Goal: Task Accomplishment & Management: Manage account settings

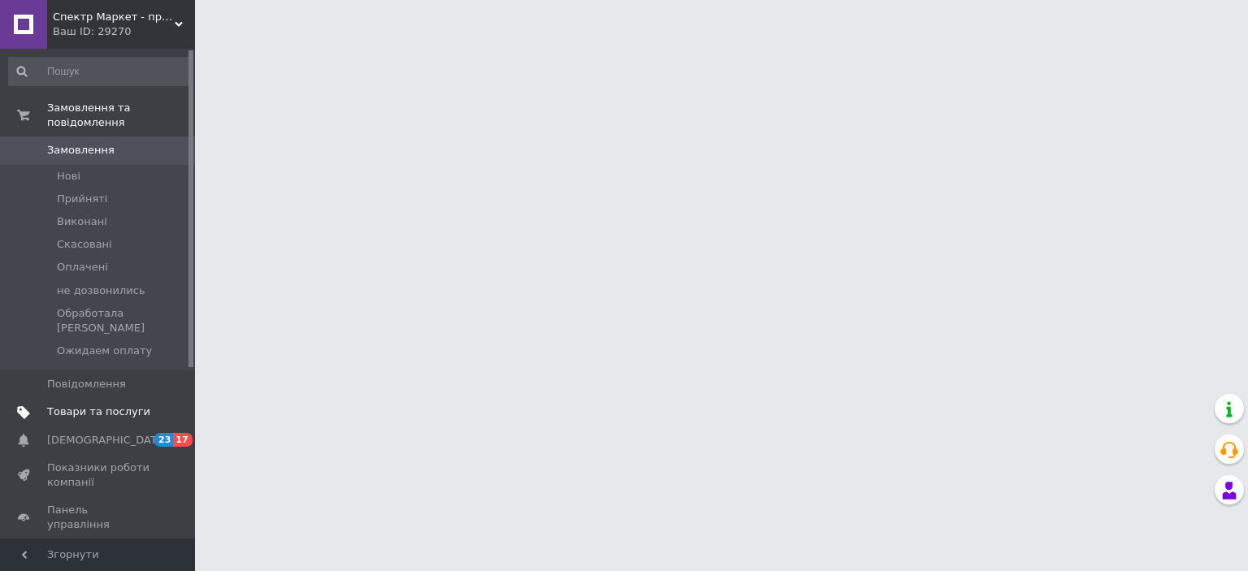
click at [90, 405] on span "Товари та послуги" at bounding box center [98, 412] width 103 height 15
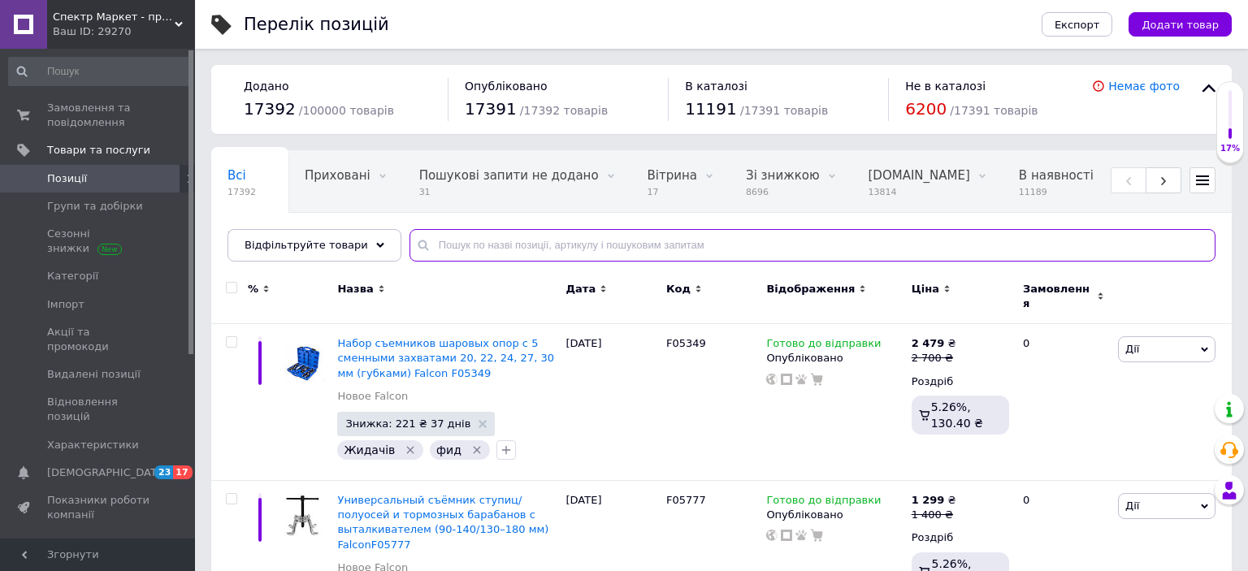
paste input "F05333"
click at [552, 246] on input "text" at bounding box center [812, 245] width 806 height 32
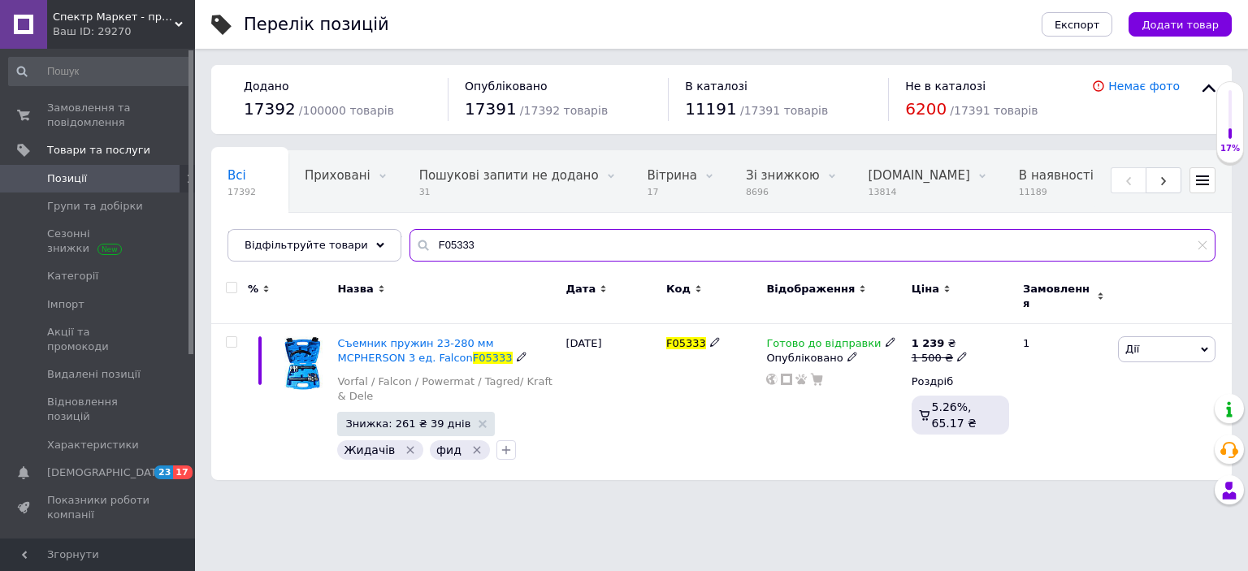
type input "F05333"
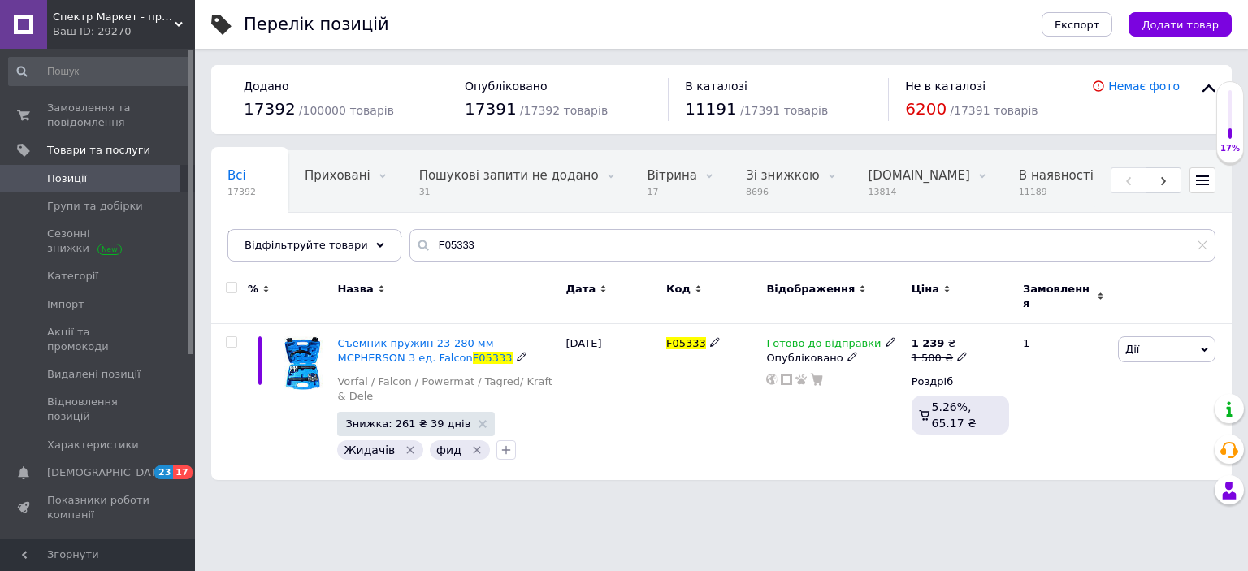
click at [814, 338] on span "Готово до відправки" at bounding box center [823, 345] width 115 height 17
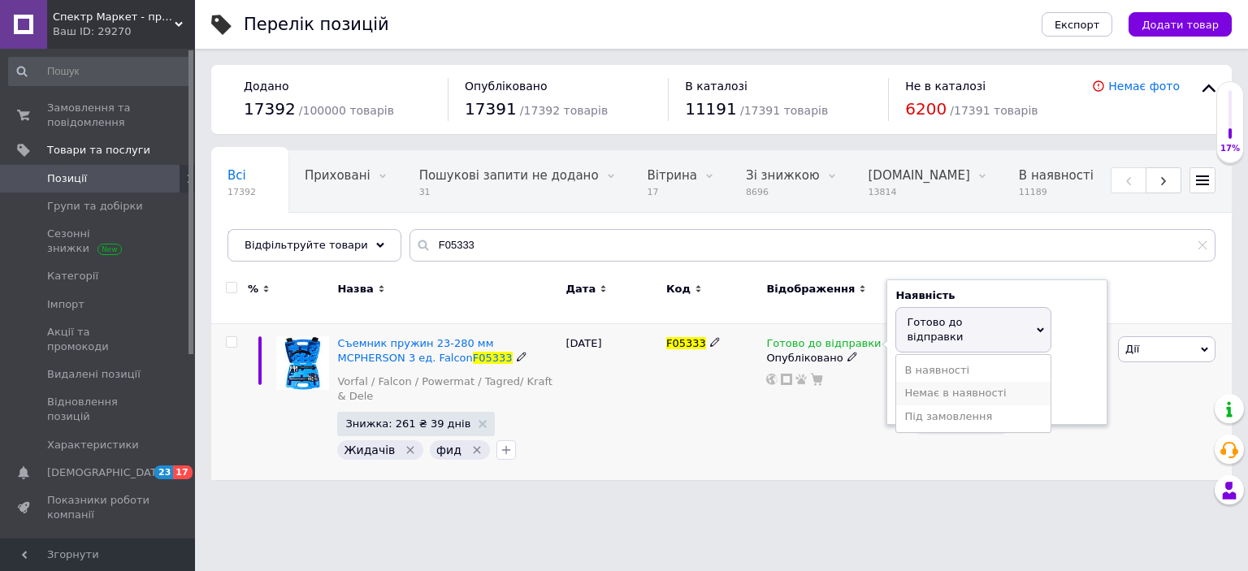
click at [946, 382] on li "Немає в наявності" at bounding box center [973, 393] width 154 height 23
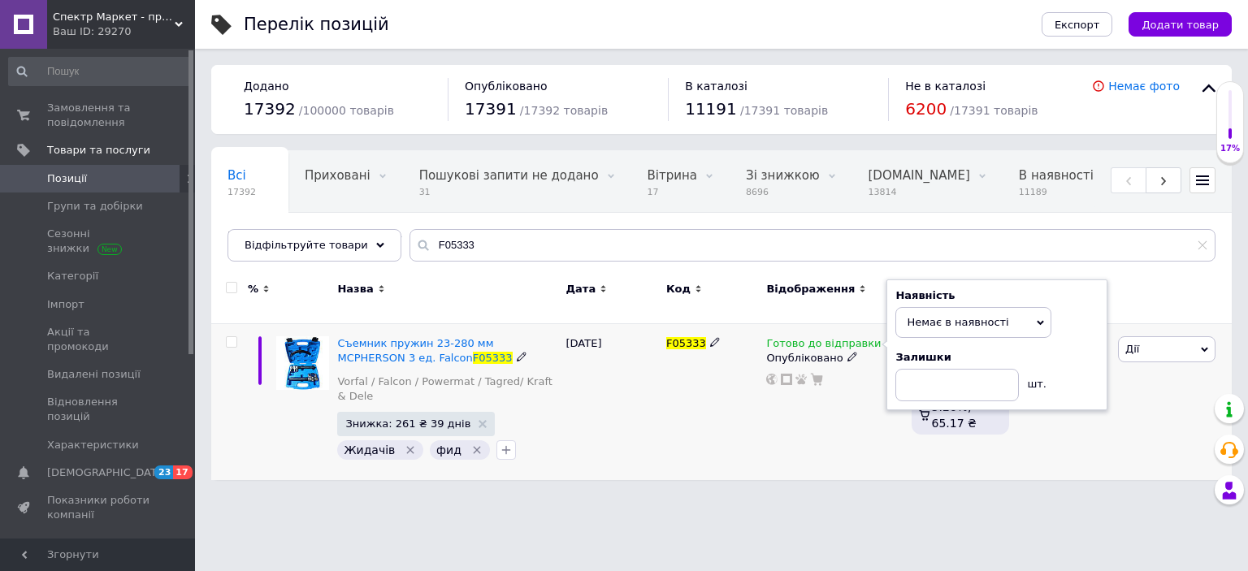
click at [785, 412] on div "Готово до відправки Наявність Немає в наявності В наявності Під замовлення Гото…" at bounding box center [834, 402] width 145 height 156
click at [133, 23] on span "Спектр Маркет - професійне обладнання та інструмент" at bounding box center [114, 17] width 122 height 15
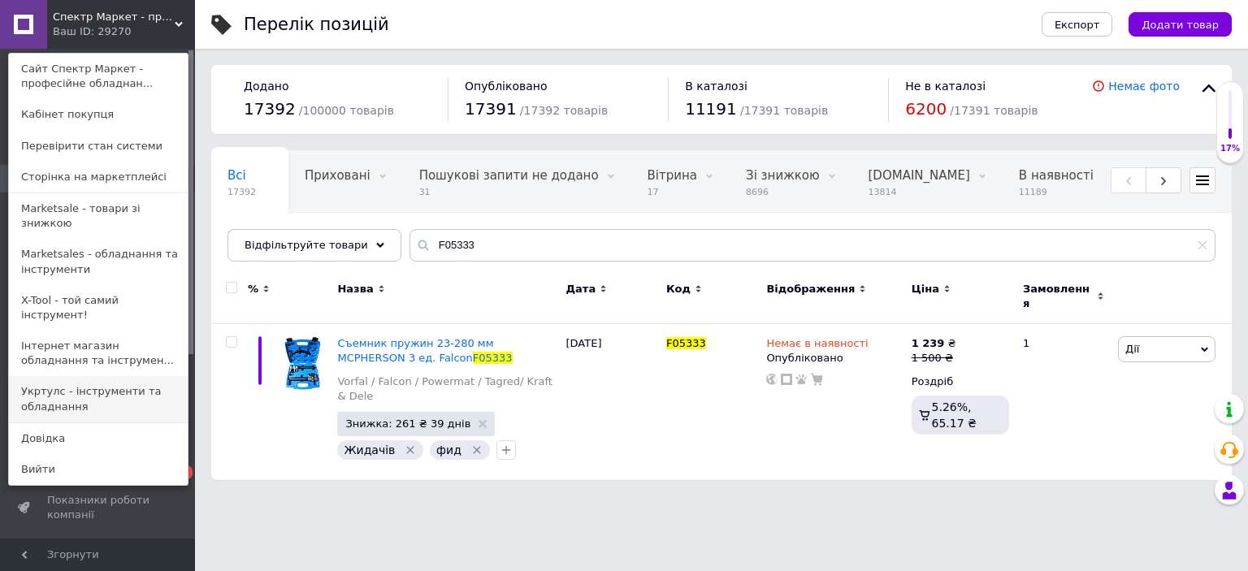
click at [91, 376] on link "Укртулс - інструменти та обладнання" at bounding box center [98, 398] width 179 height 45
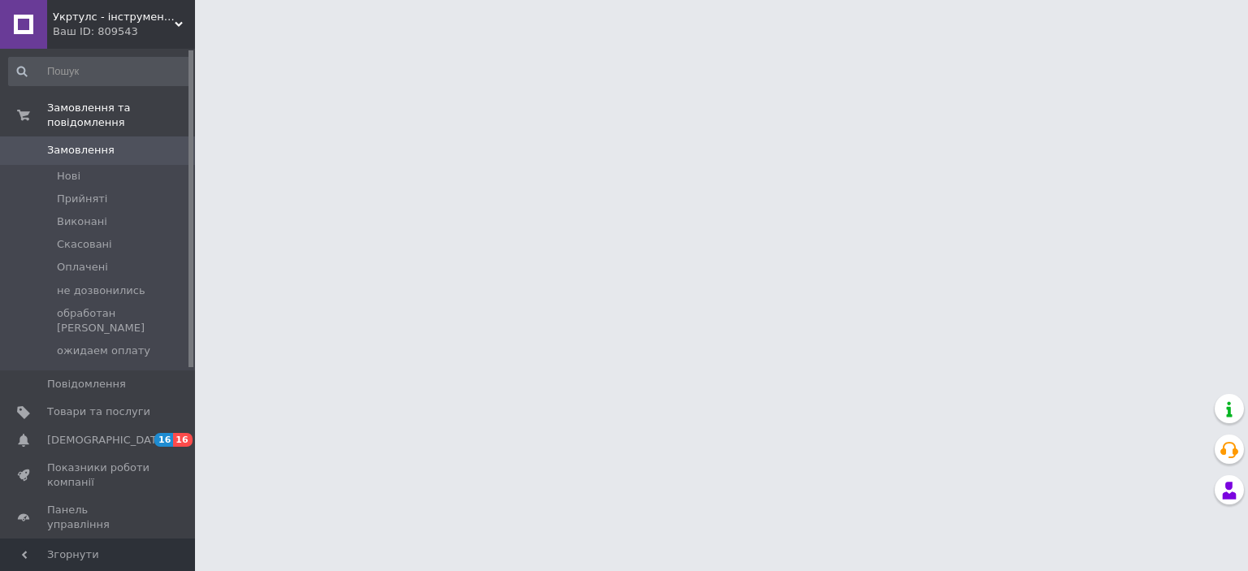
click at [95, 405] on span "Товари та послуги" at bounding box center [98, 412] width 103 height 15
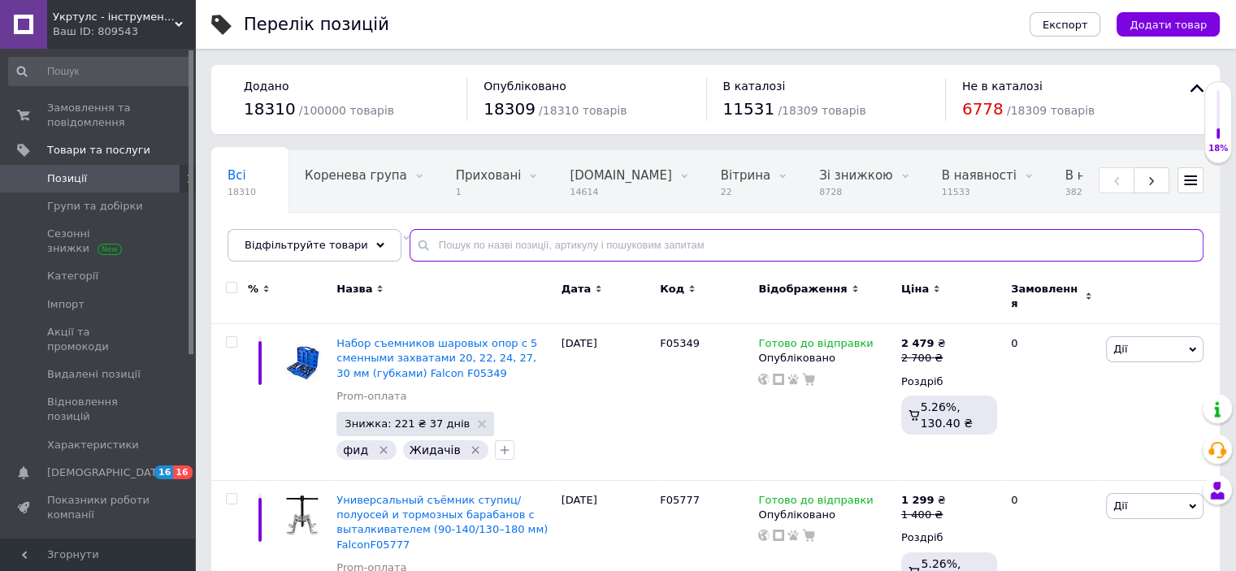
paste input "F05333"
click at [569, 243] on input "text" at bounding box center [806, 245] width 794 height 32
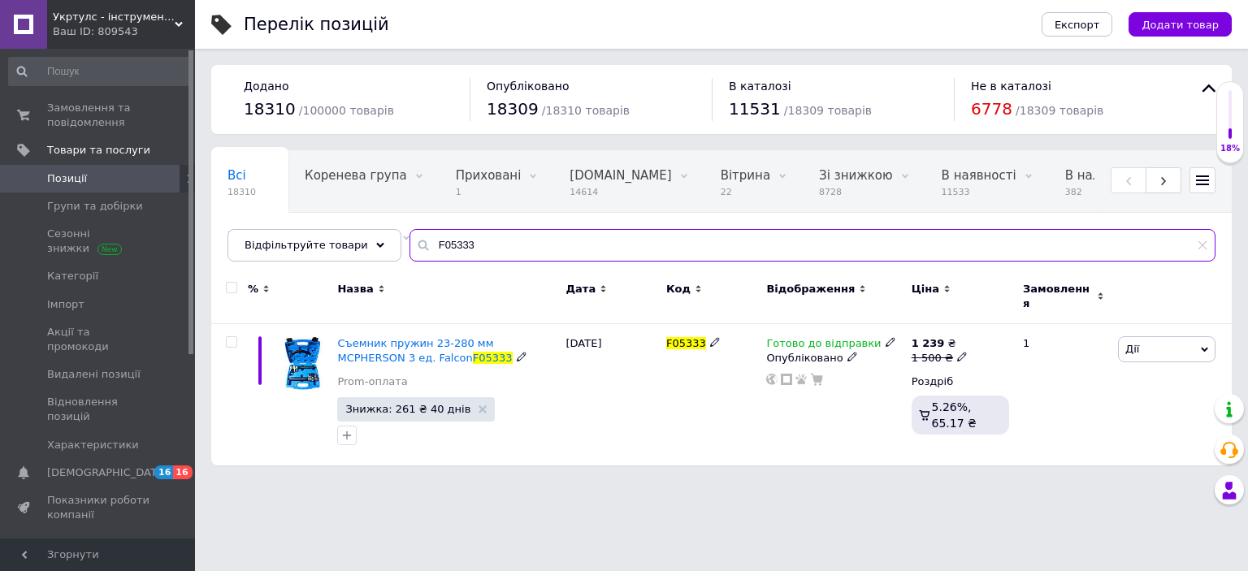
type input "F05333"
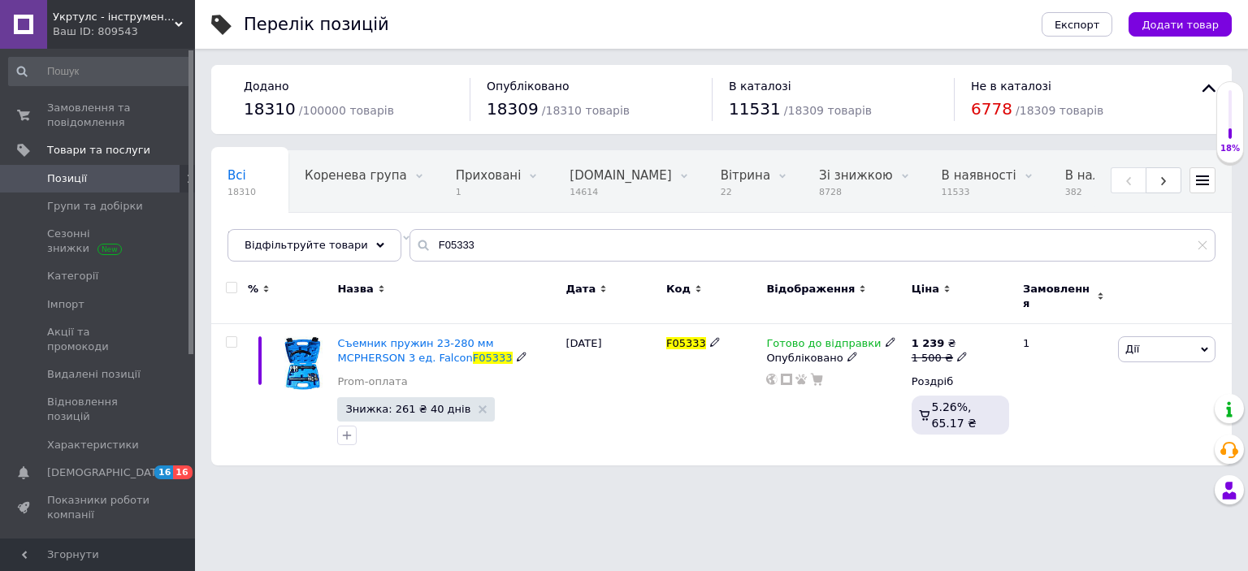
click at [809, 337] on span "Готово до відправки" at bounding box center [823, 345] width 115 height 17
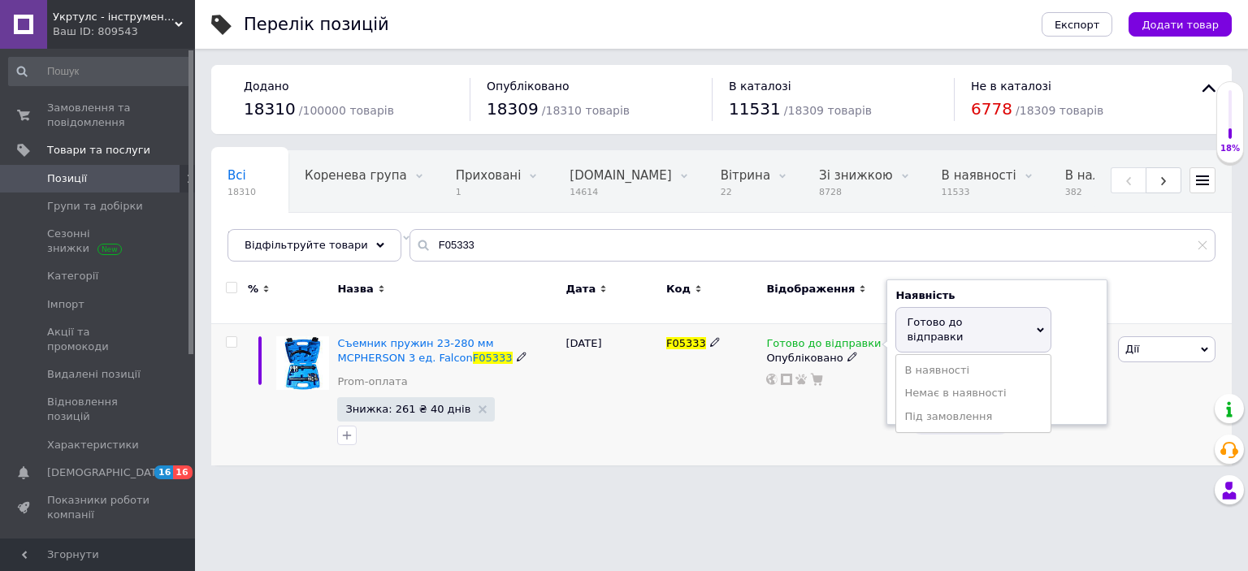
drag, startPoint x: 923, startPoint y: 359, endPoint x: 907, endPoint y: 375, distance: 23.0
click at [923, 382] on li "Немає в наявності" at bounding box center [973, 393] width 154 height 23
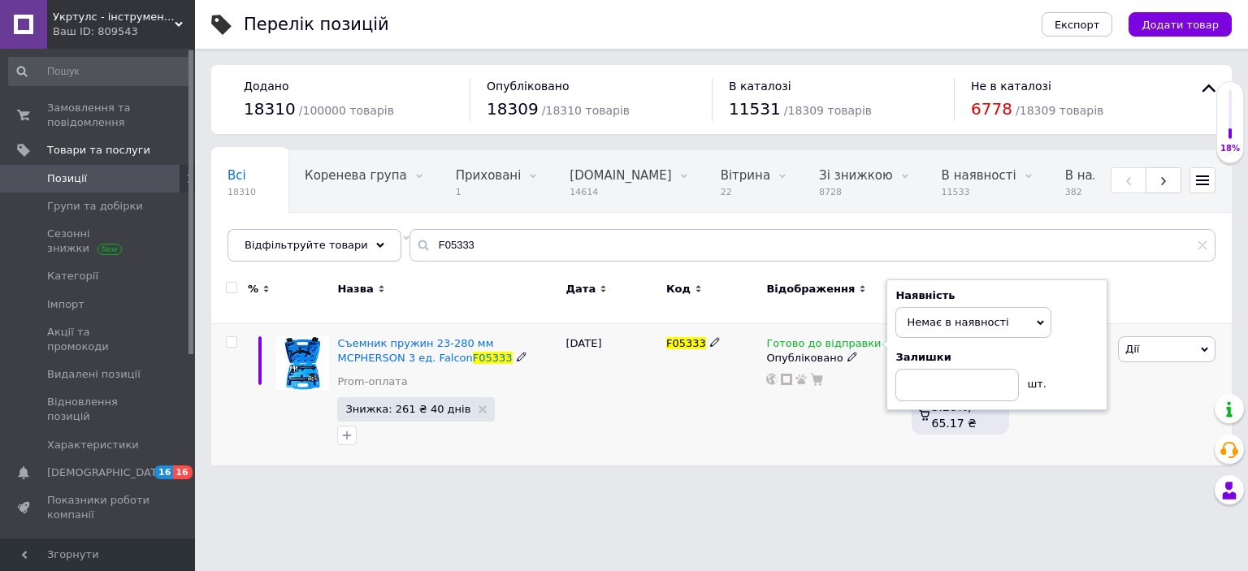
drag, startPoint x: 644, startPoint y: 444, endPoint x: 599, endPoint y: 437, distance: 46.1
click at [643, 444] on div "[DATE]" at bounding box center [612, 394] width 100 height 141
click at [120, 48] on div "Укртулс - інструменти та обладнання Ваш ID: 809543" at bounding box center [121, 24] width 148 height 49
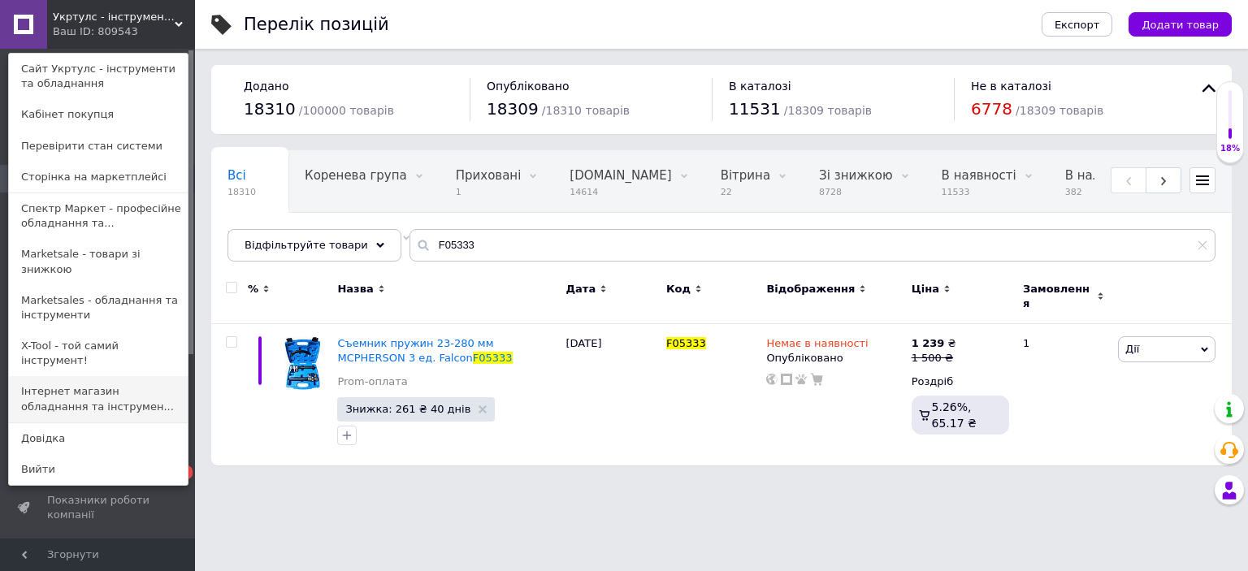
click at [91, 376] on link "Інтернет магазин обладнання та інструмен..." at bounding box center [98, 398] width 179 height 45
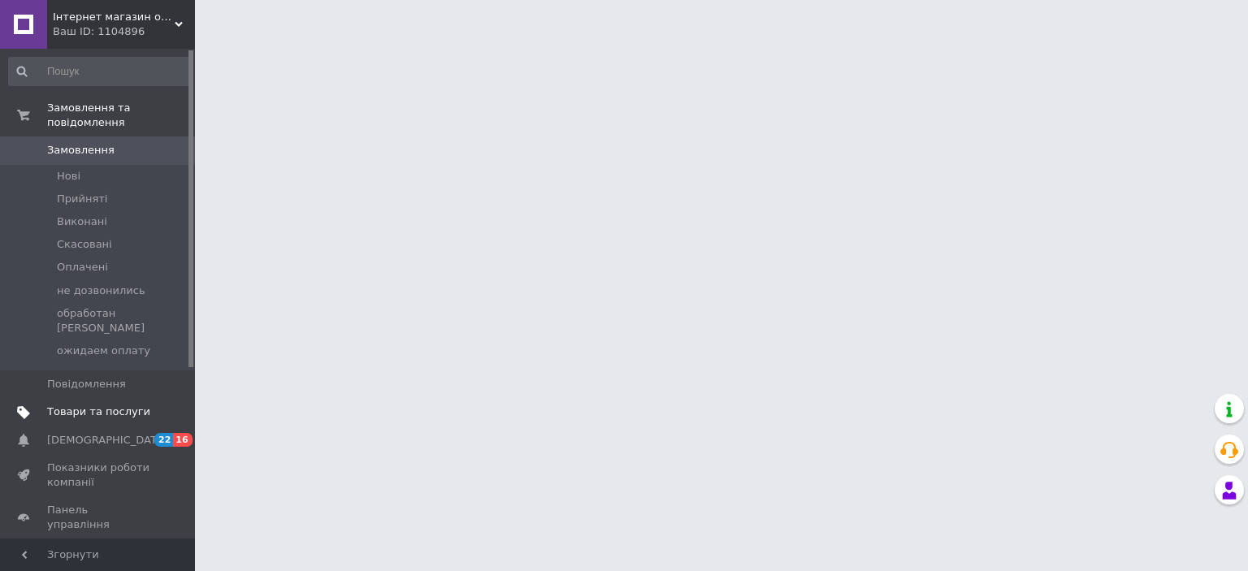
click at [80, 405] on span "Товари та послуги" at bounding box center [98, 412] width 103 height 15
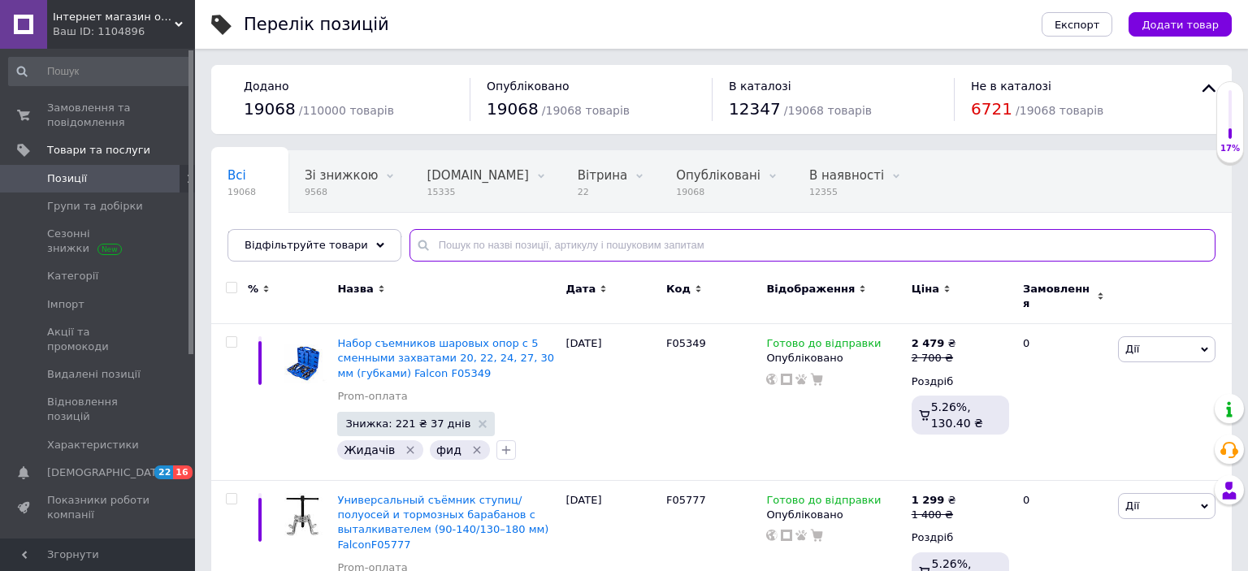
click at [586, 237] on input "text" at bounding box center [812, 245] width 806 height 32
paste input "F05333"
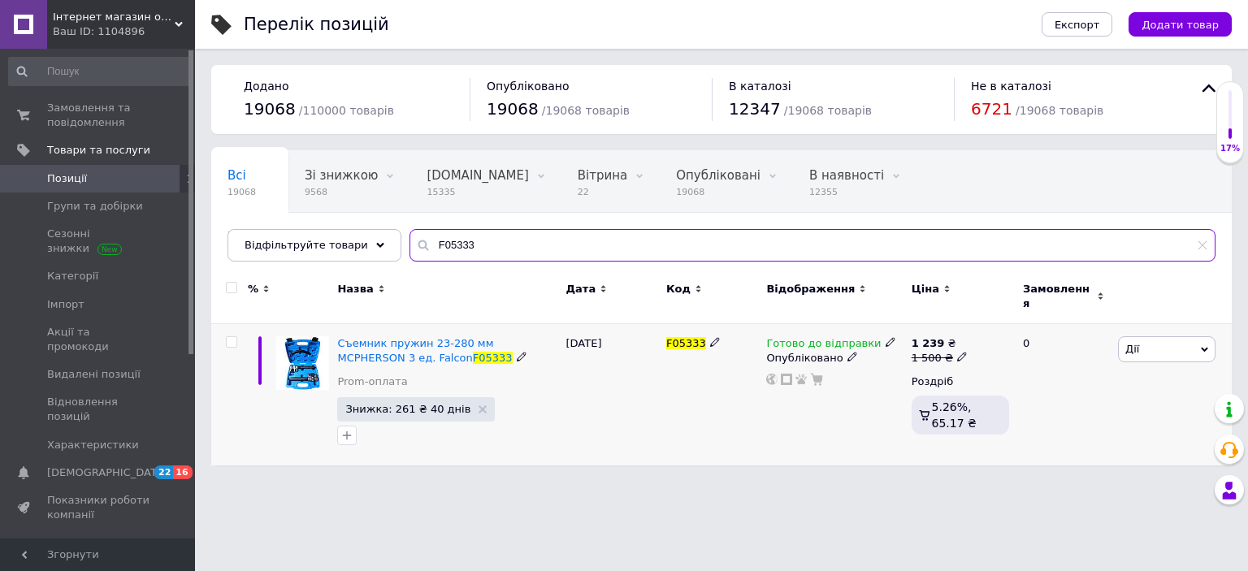
type input "F05333"
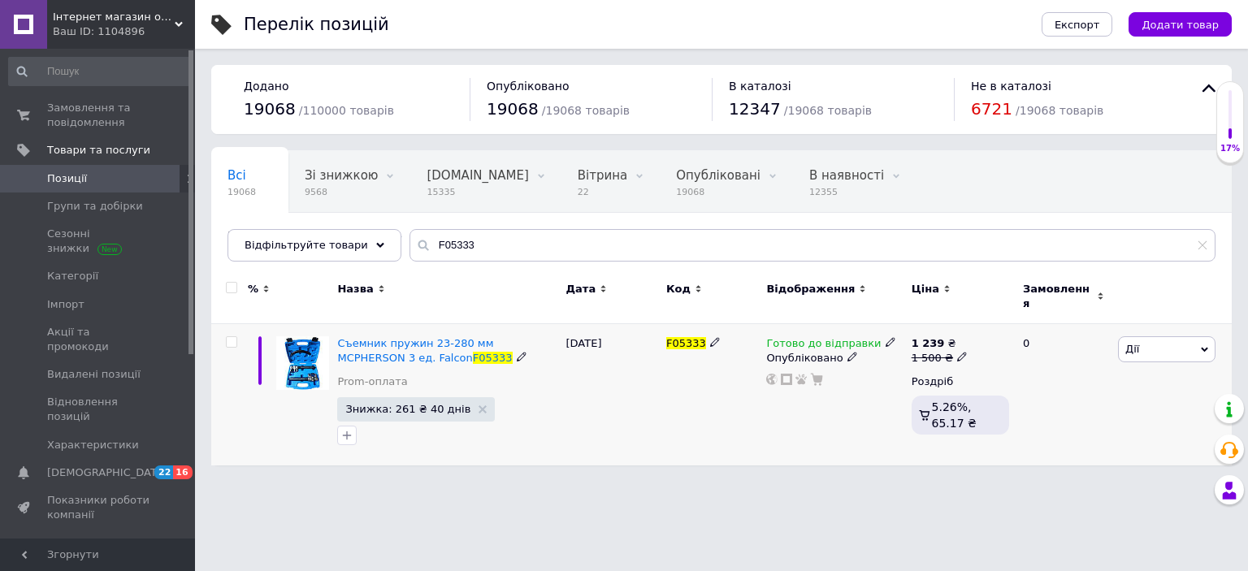
click at [800, 337] on span "Готово до відправки" at bounding box center [823, 345] width 115 height 17
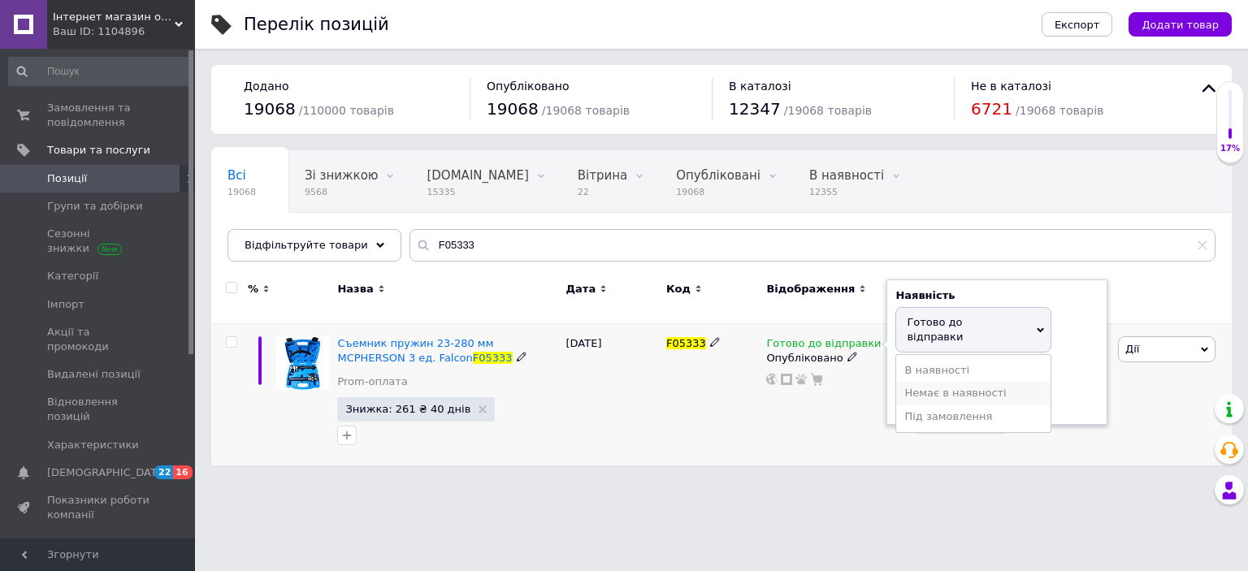
click at [920, 382] on li "Немає в наявності" at bounding box center [973, 393] width 154 height 23
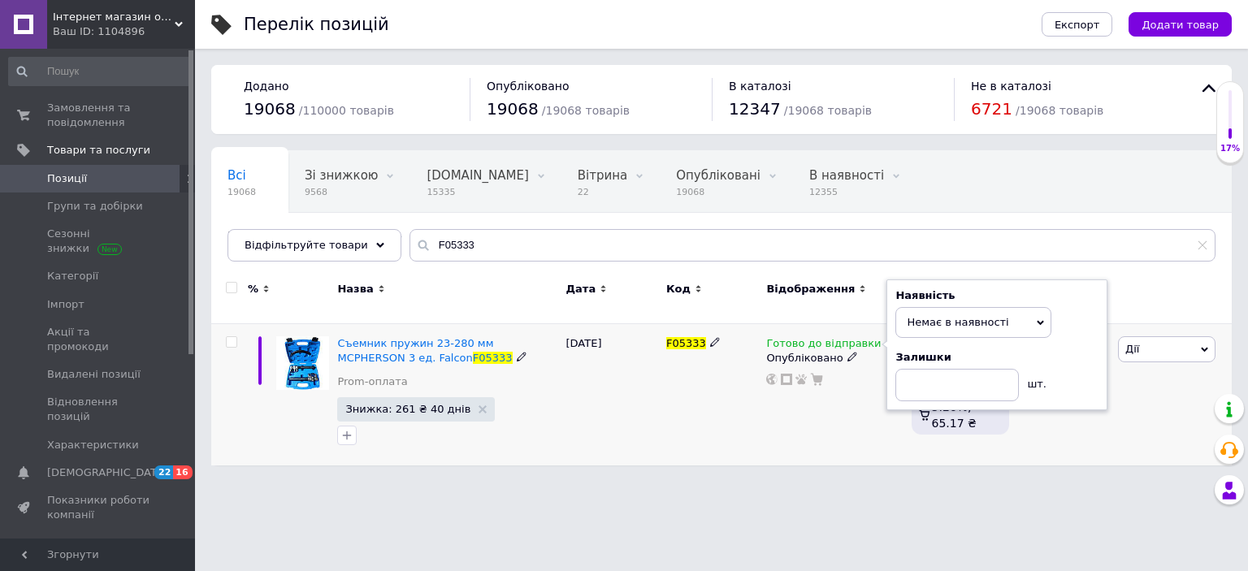
drag, startPoint x: 644, startPoint y: 431, endPoint x: 617, endPoint y: 425, distance: 27.4
click at [642, 430] on div "[DATE]" at bounding box center [612, 394] width 100 height 141
click at [116, 10] on span "Інтернет магазин обладнання та інструменту "Чупі"" at bounding box center [114, 17] width 122 height 15
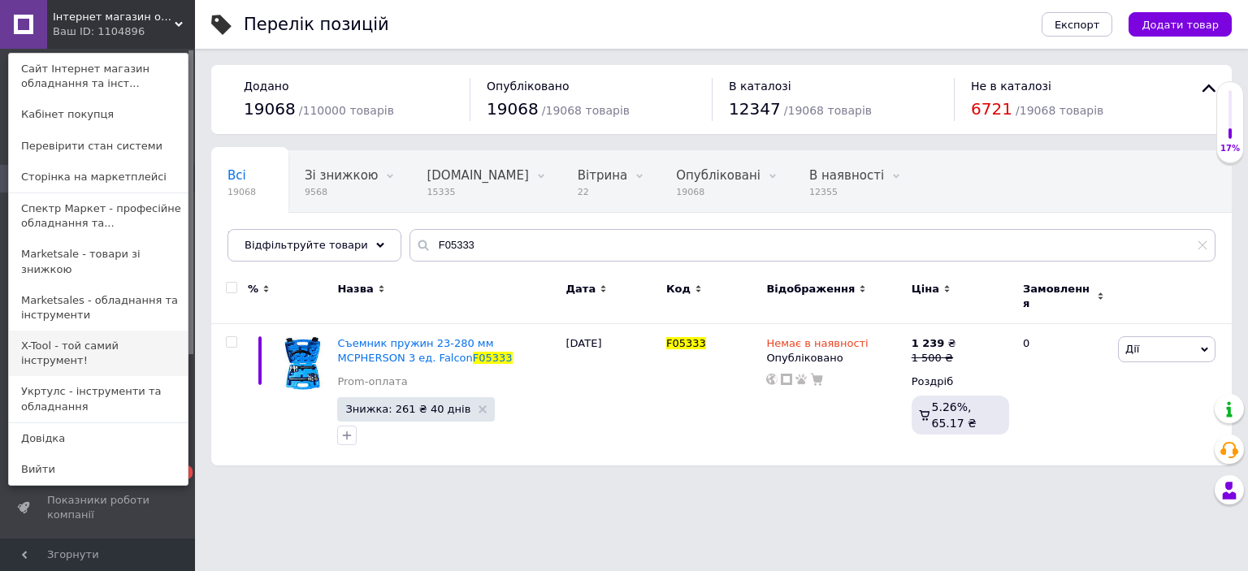
click at [79, 331] on link "X-Tool - той самий інструмент!" at bounding box center [98, 353] width 179 height 45
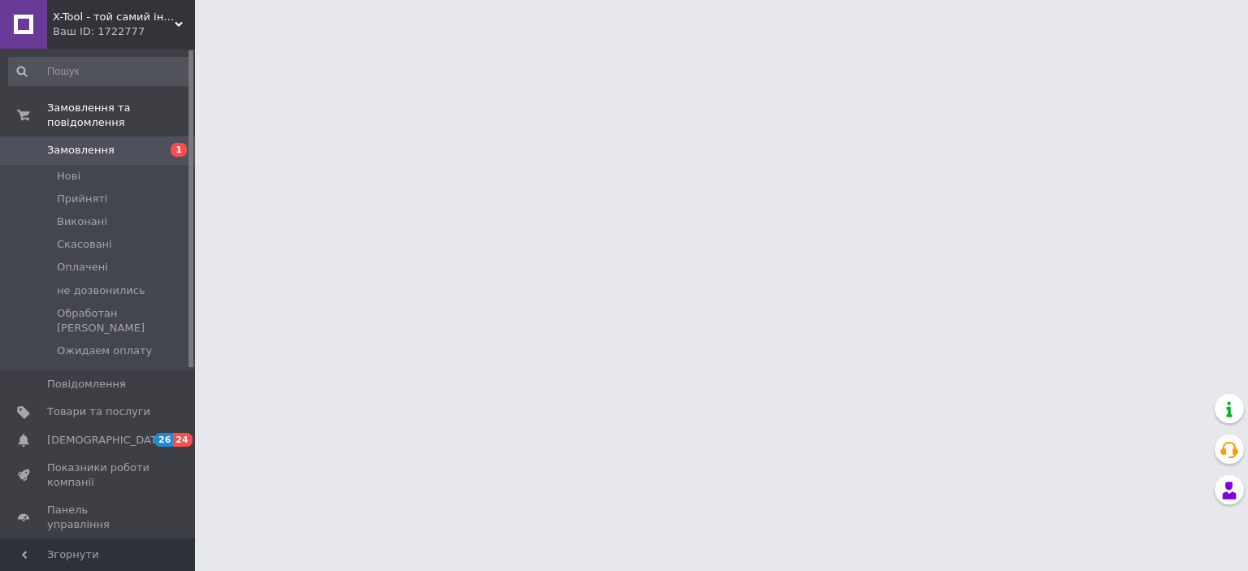
click at [85, 405] on span "Товари та послуги" at bounding box center [98, 412] width 103 height 15
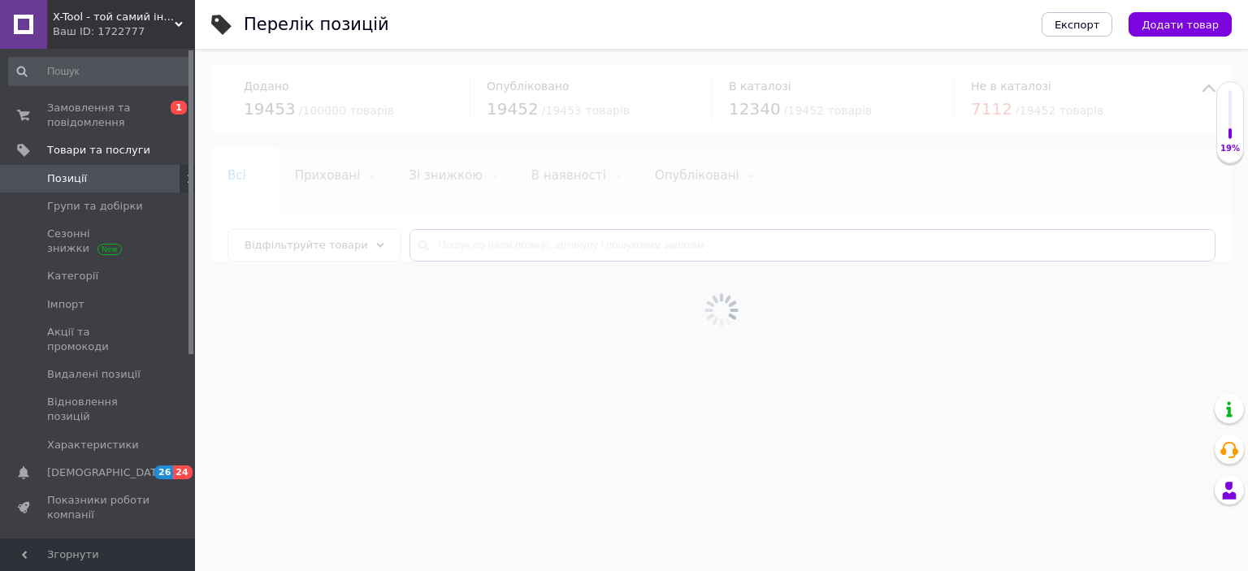
click at [536, 249] on input "text" at bounding box center [812, 245] width 806 height 32
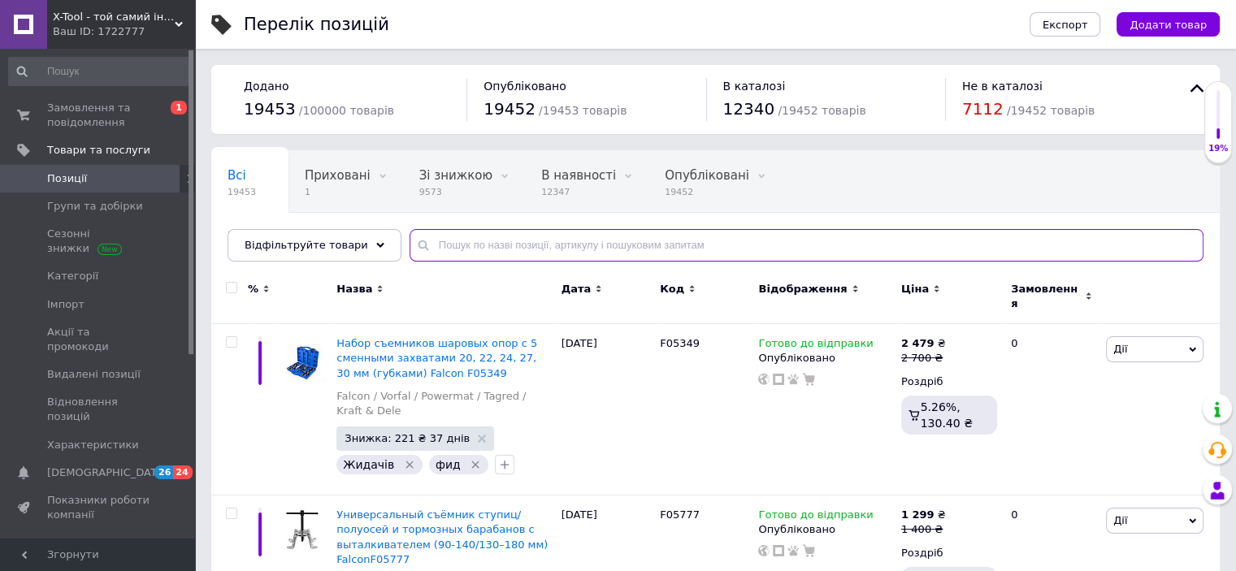
paste input "F05333"
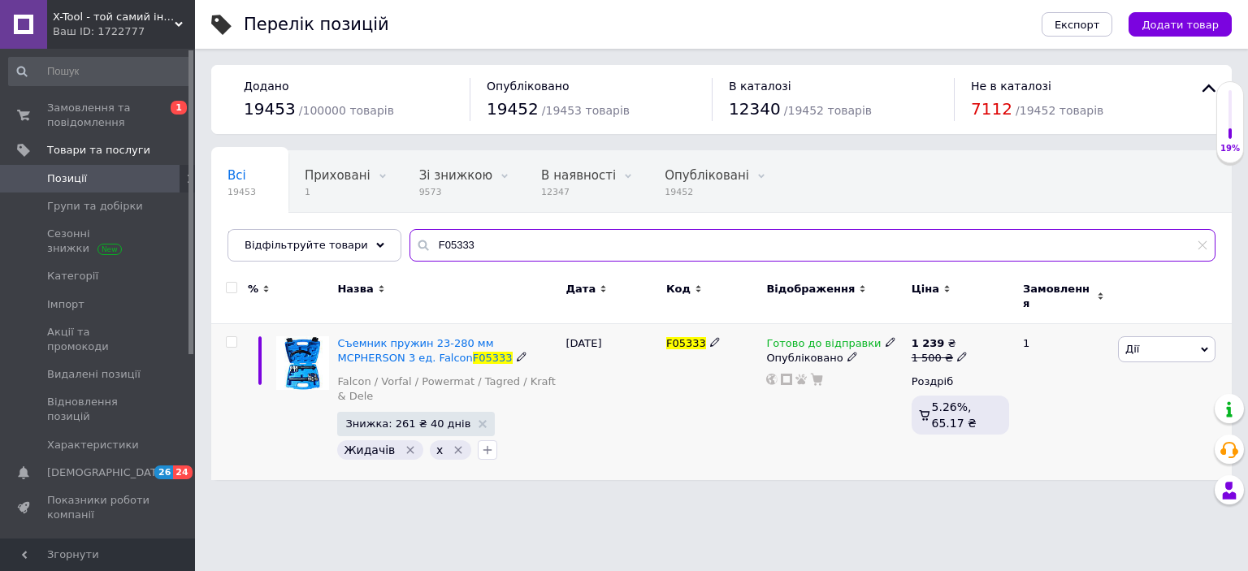
type input "F05333"
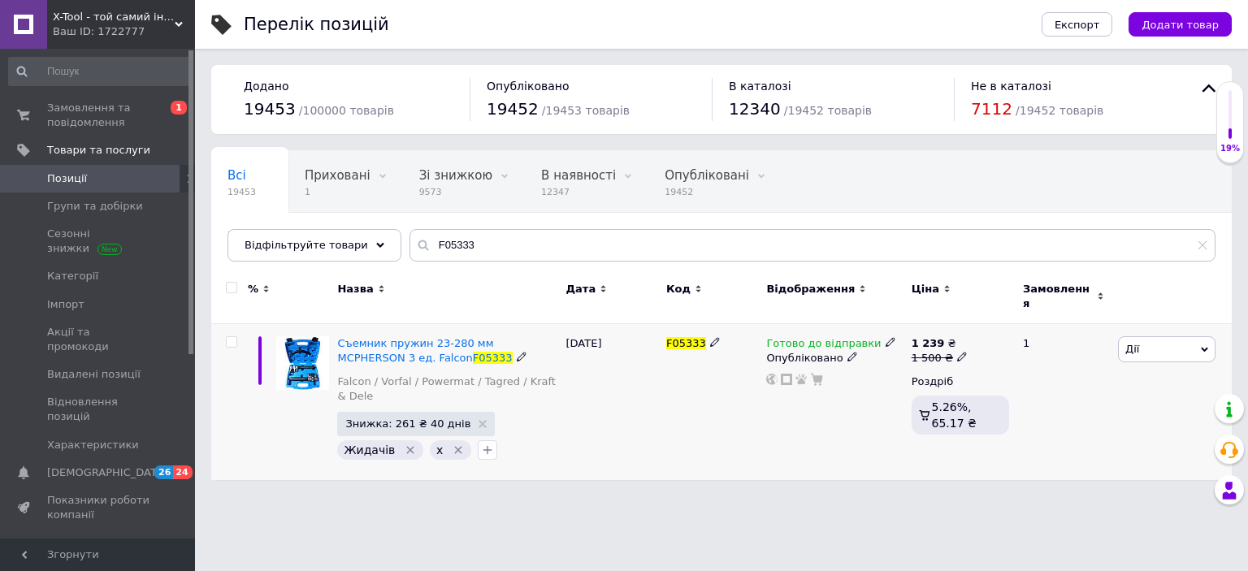
click at [805, 337] on span "Готово до відправки" at bounding box center [823, 345] width 115 height 17
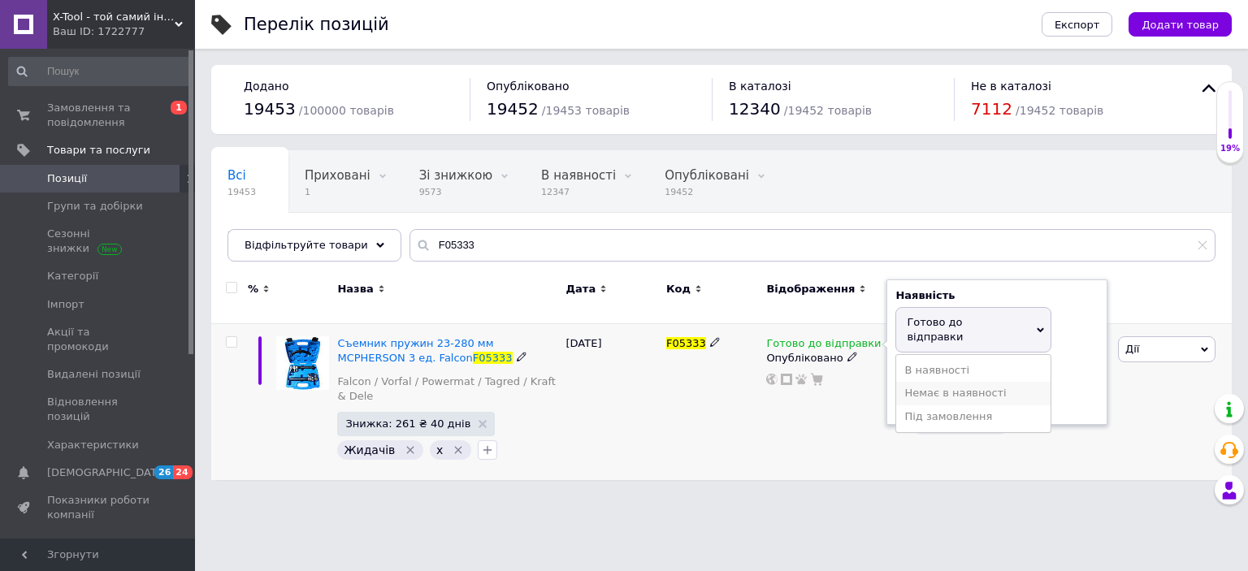
click at [940, 382] on li "Немає в наявності" at bounding box center [973, 393] width 154 height 23
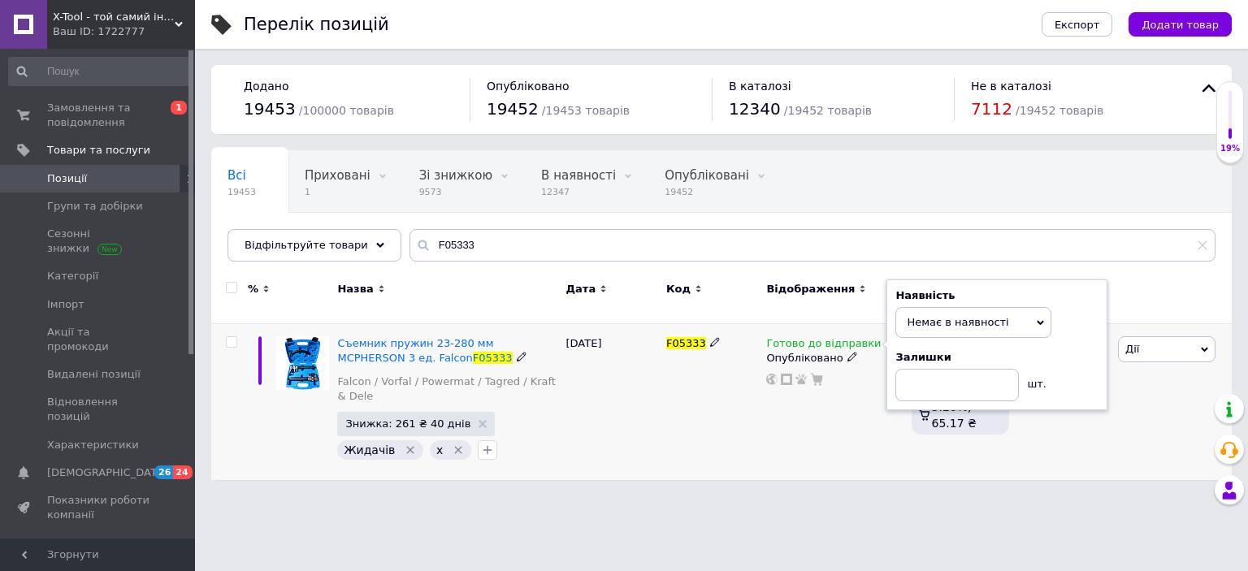
click at [656, 461] on div "[DATE]" at bounding box center [612, 402] width 100 height 156
click at [120, 41] on div "X-Tool - той самий інструмент! Ваш ID: 1722777" at bounding box center [121, 24] width 148 height 49
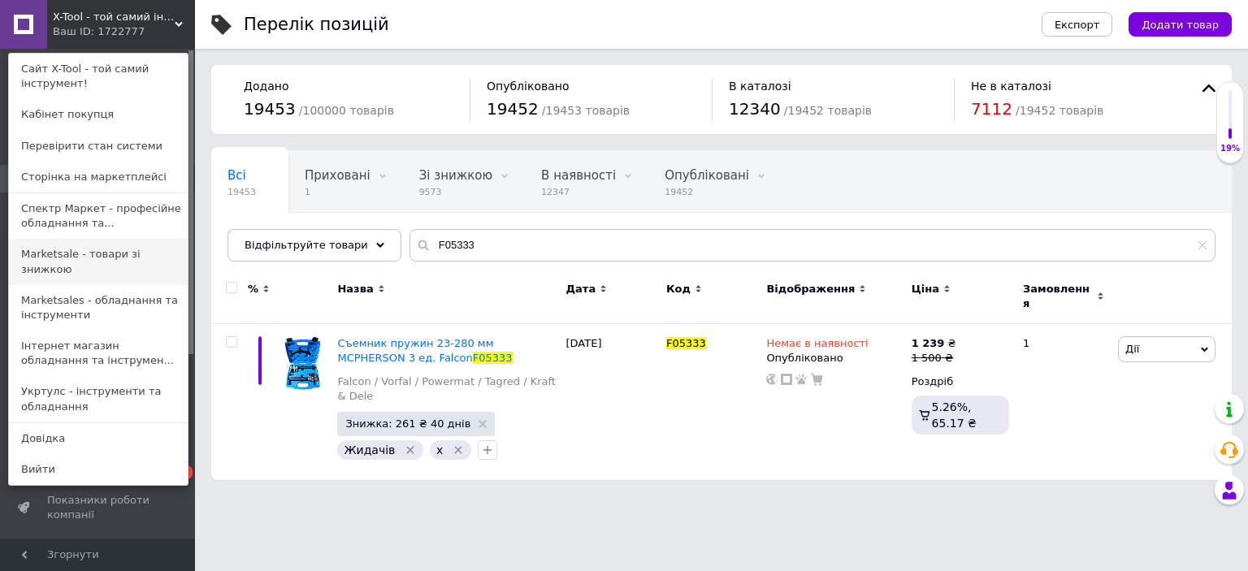
click at [98, 253] on link "Marketsale - товари зі знижкою" at bounding box center [98, 261] width 179 height 45
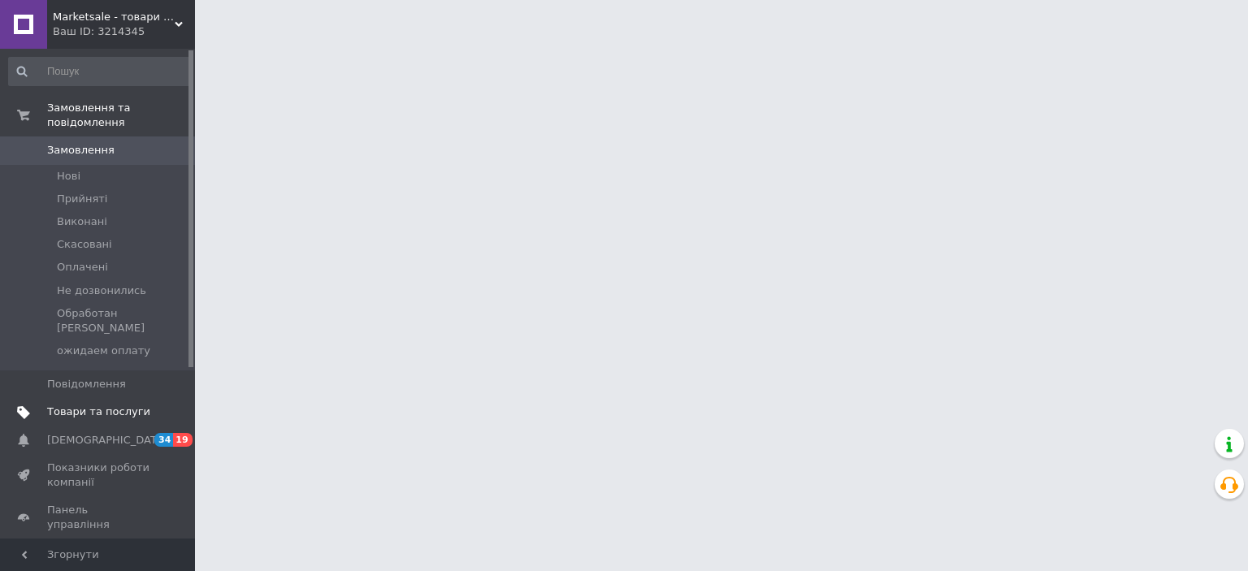
click at [77, 405] on span "Товари та послуги" at bounding box center [98, 412] width 103 height 15
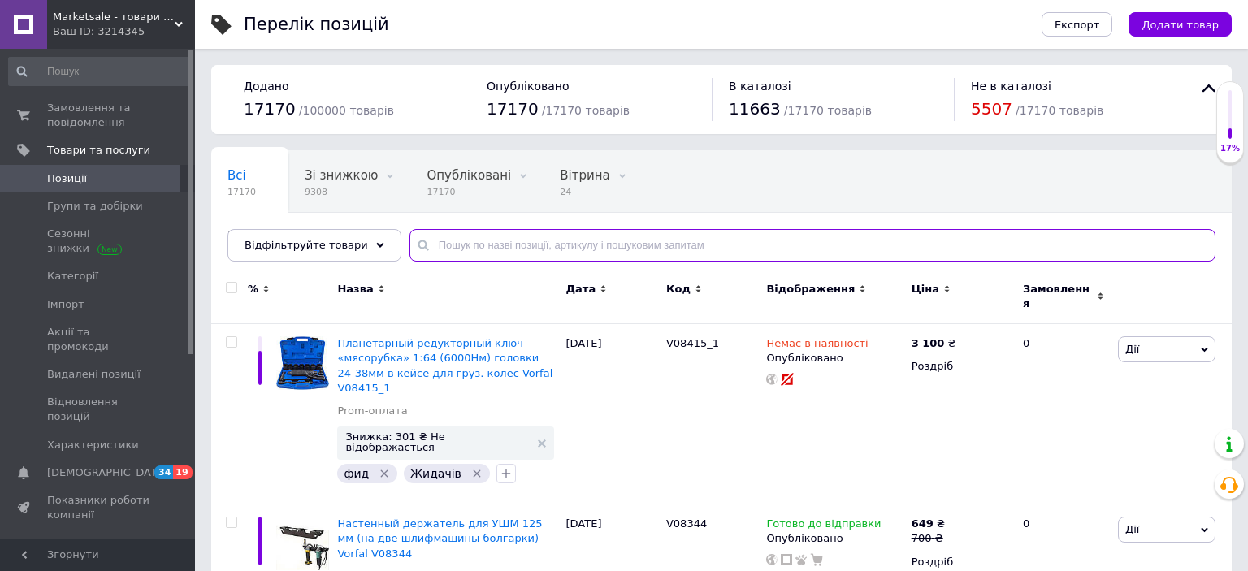
click at [539, 246] on input "text" at bounding box center [812, 245] width 806 height 32
paste input "F05333"
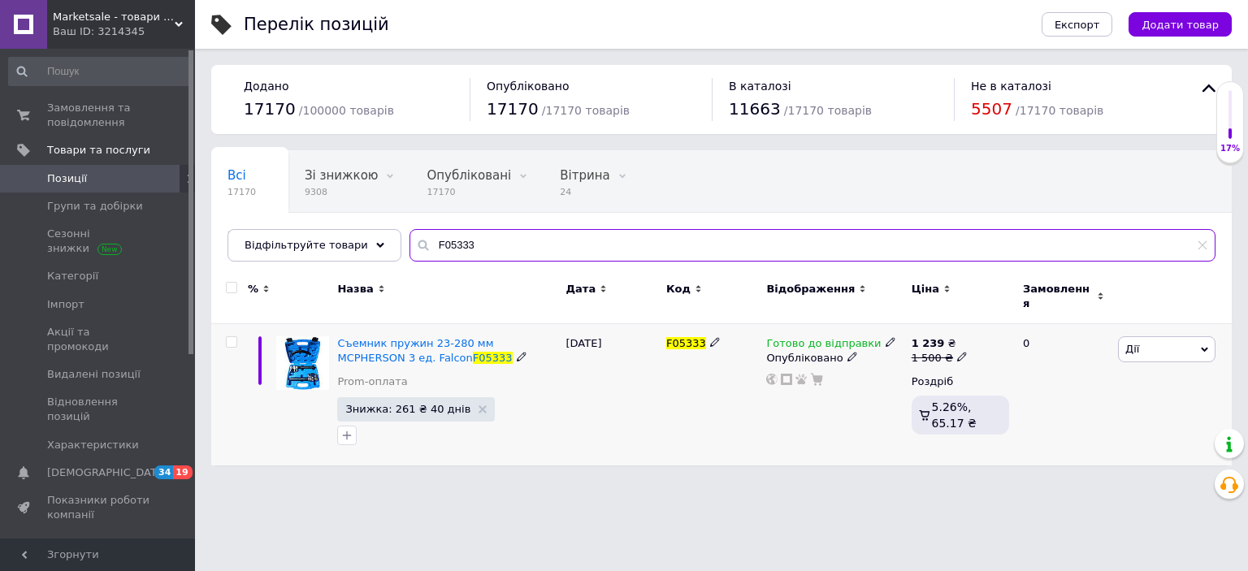
type input "F05333"
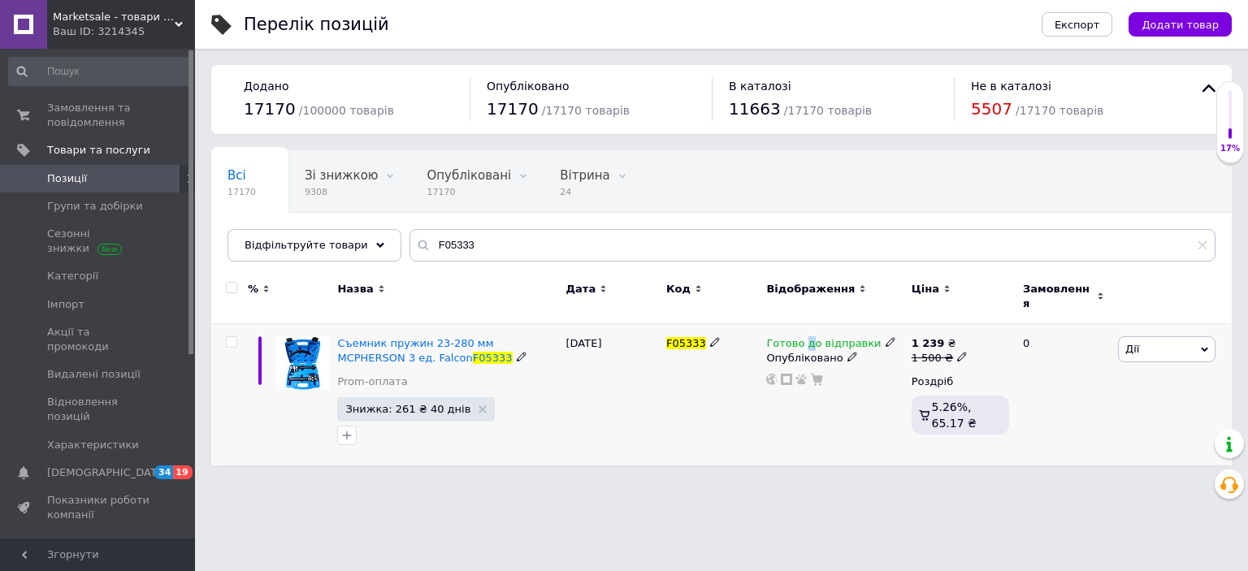
drag, startPoint x: 804, startPoint y: 330, endPoint x: 884, endPoint y: 342, distance: 80.5
click at [808, 337] on span "Готово до відправки" at bounding box center [823, 345] width 115 height 17
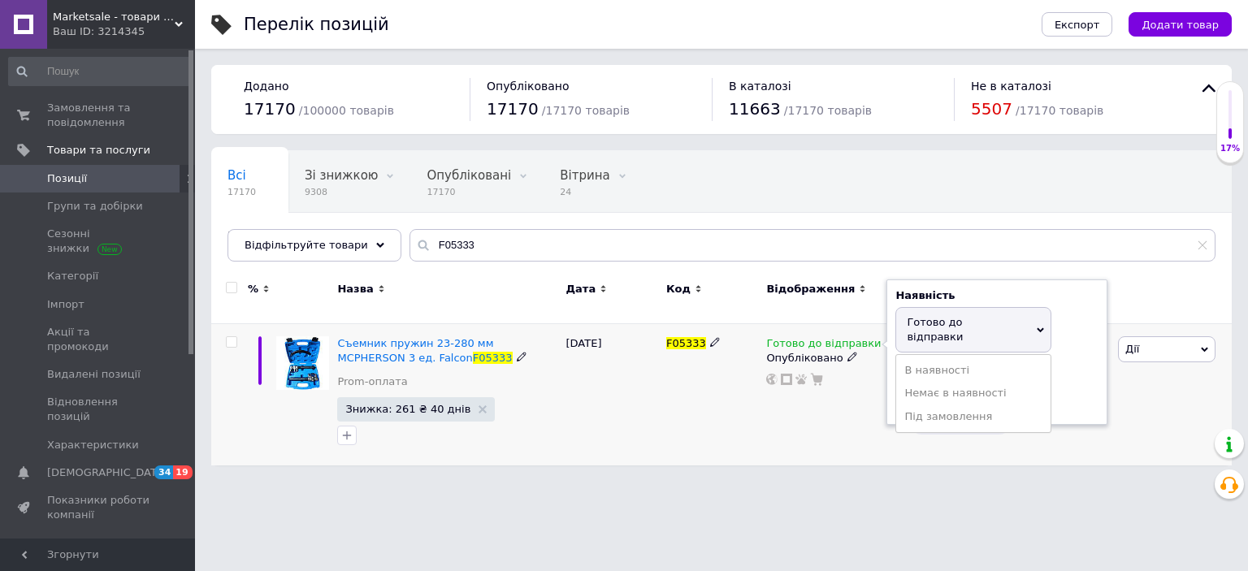
drag, startPoint x: 959, startPoint y: 369, endPoint x: 950, endPoint y: 371, distance: 10.0
click at [955, 382] on li "Немає в наявності" at bounding box center [973, 393] width 154 height 23
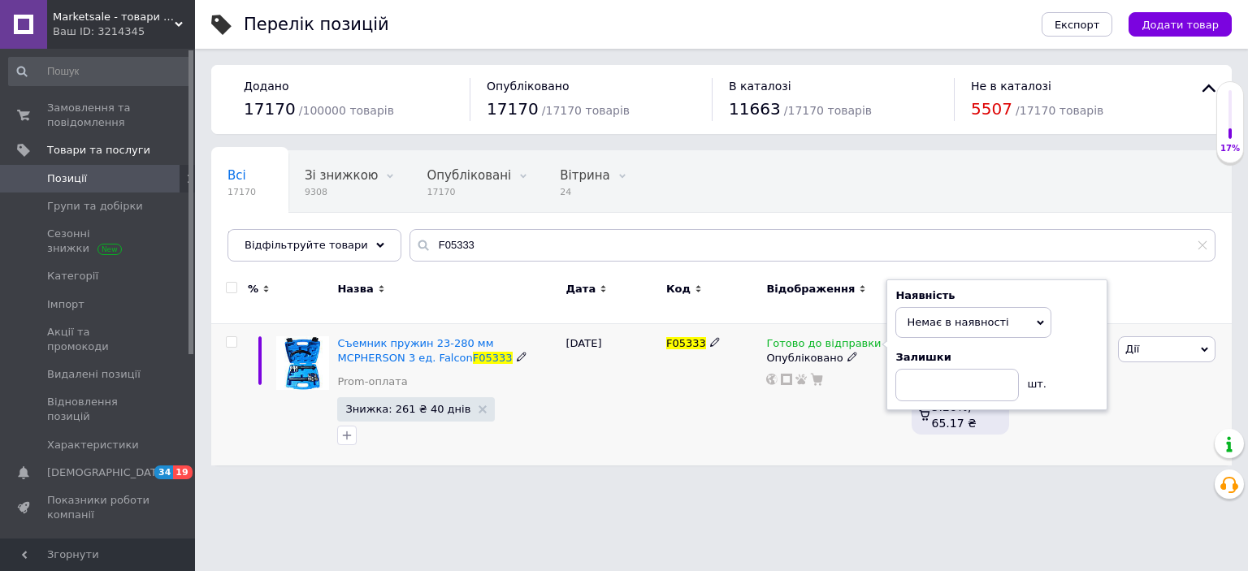
drag, startPoint x: 623, startPoint y: 454, endPoint x: 607, endPoint y: 453, distance: 16.3
click at [613, 454] on div "[DATE]" at bounding box center [612, 394] width 100 height 141
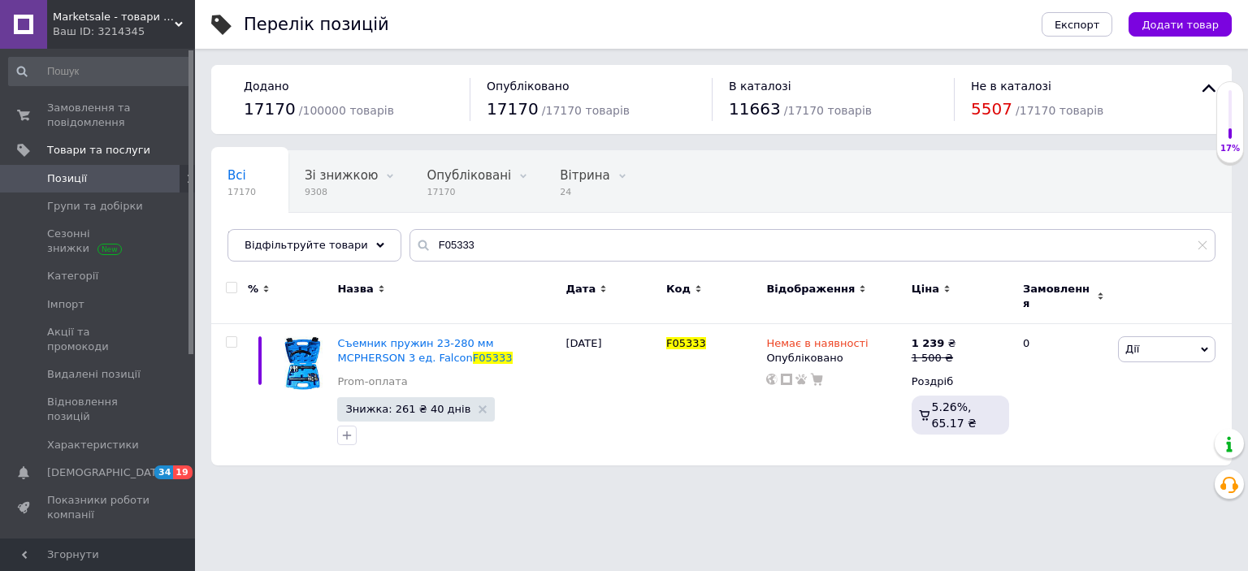
click at [84, 28] on div "Ваш ID: 3214345" at bounding box center [124, 31] width 142 height 15
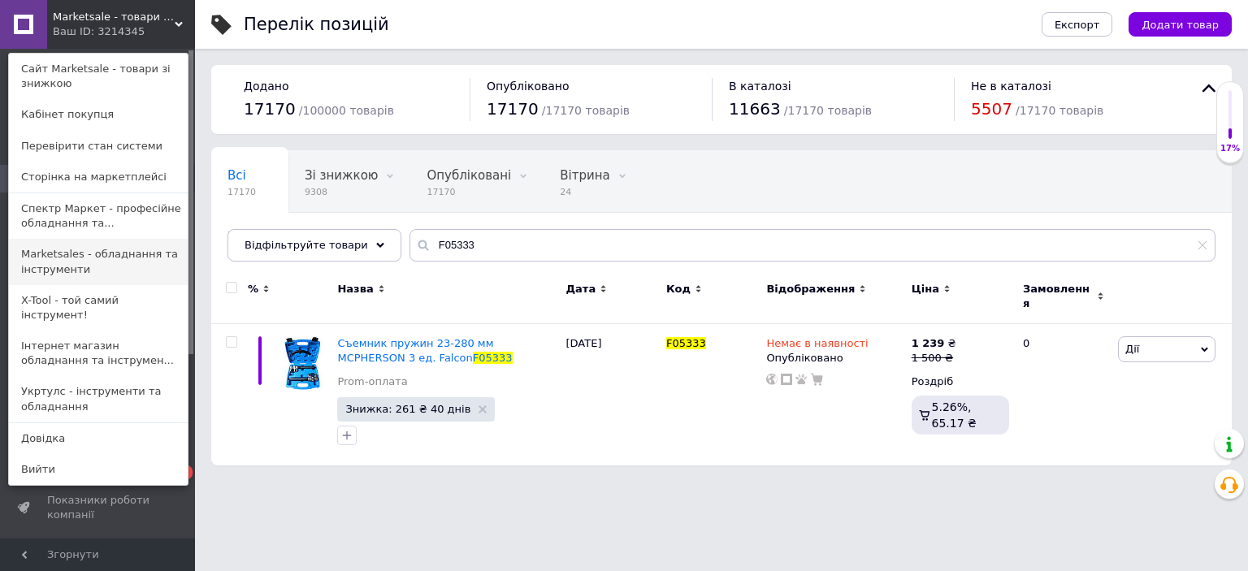
click at [84, 259] on link "Marketsales - обладнання та інструменти" at bounding box center [98, 261] width 179 height 45
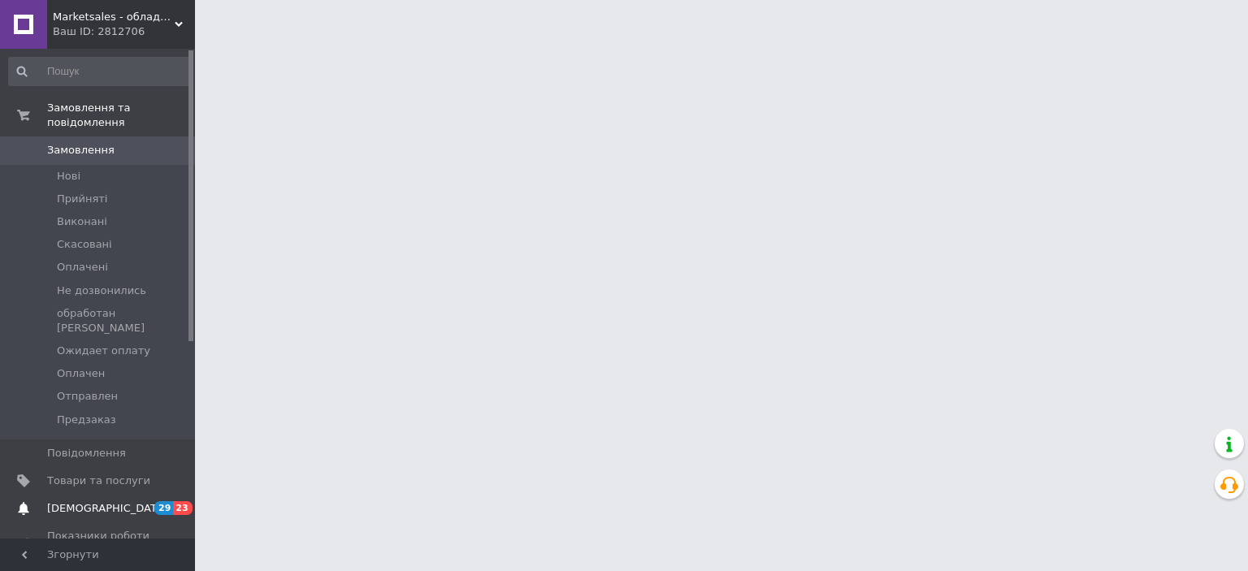
drag, startPoint x: 107, startPoint y: 453, endPoint x: 116, endPoint y: 454, distance: 9.1
click at [107, 474] on span "Товари та послуги" at bounding box center [98, 481] width 103 height 15
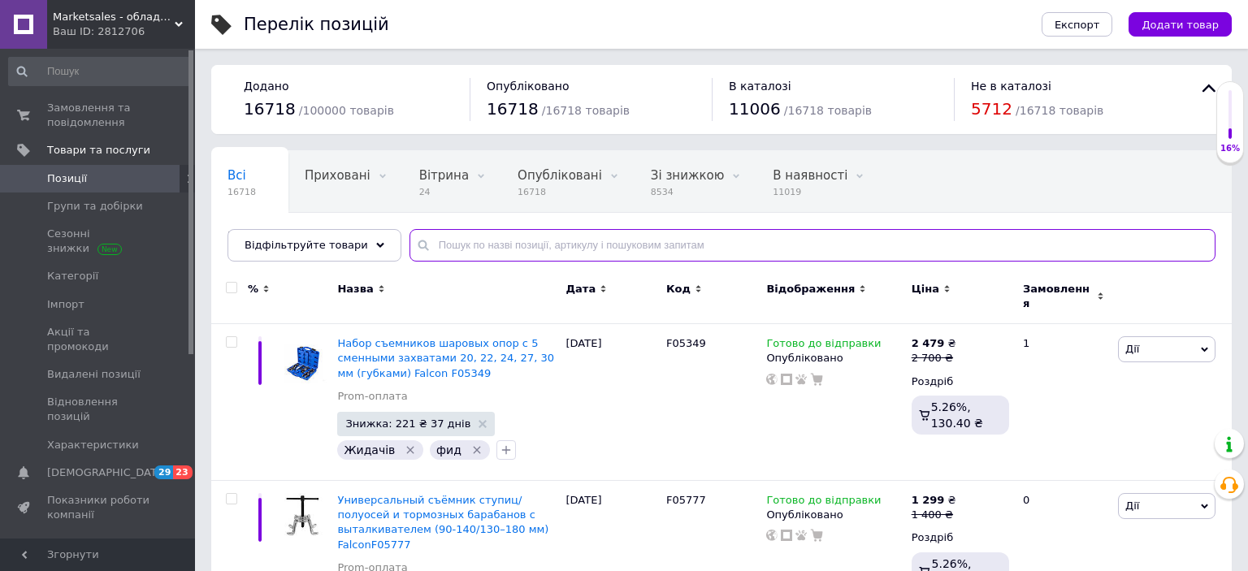
click at [533, 249] on input "text" at bounding box center [812, 245] width 806 height 32
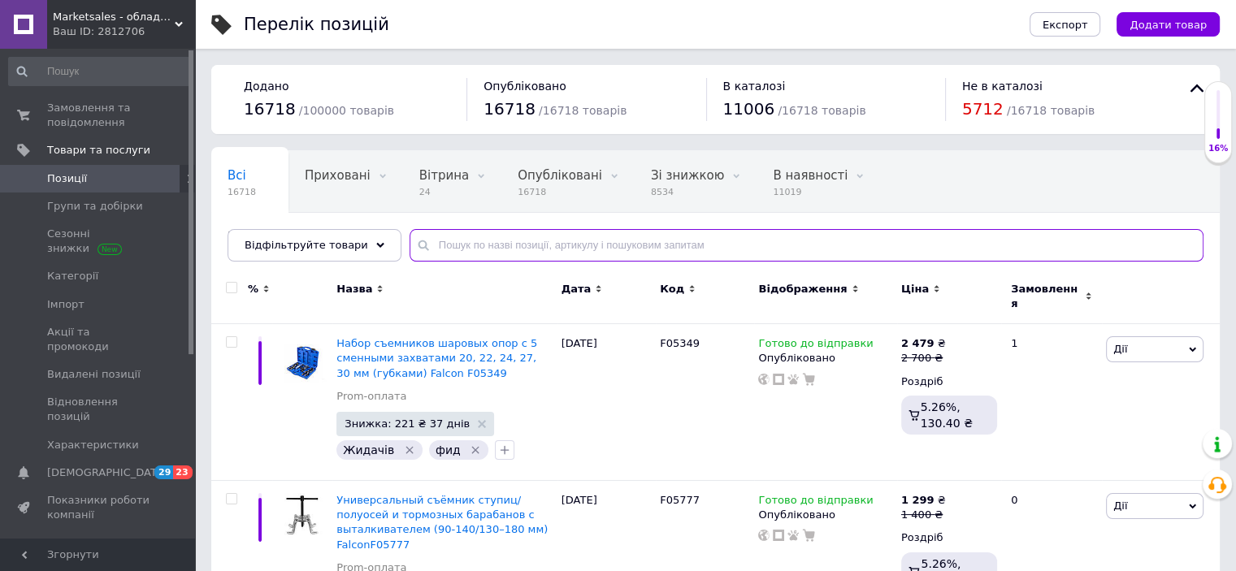
paste input "F05333"
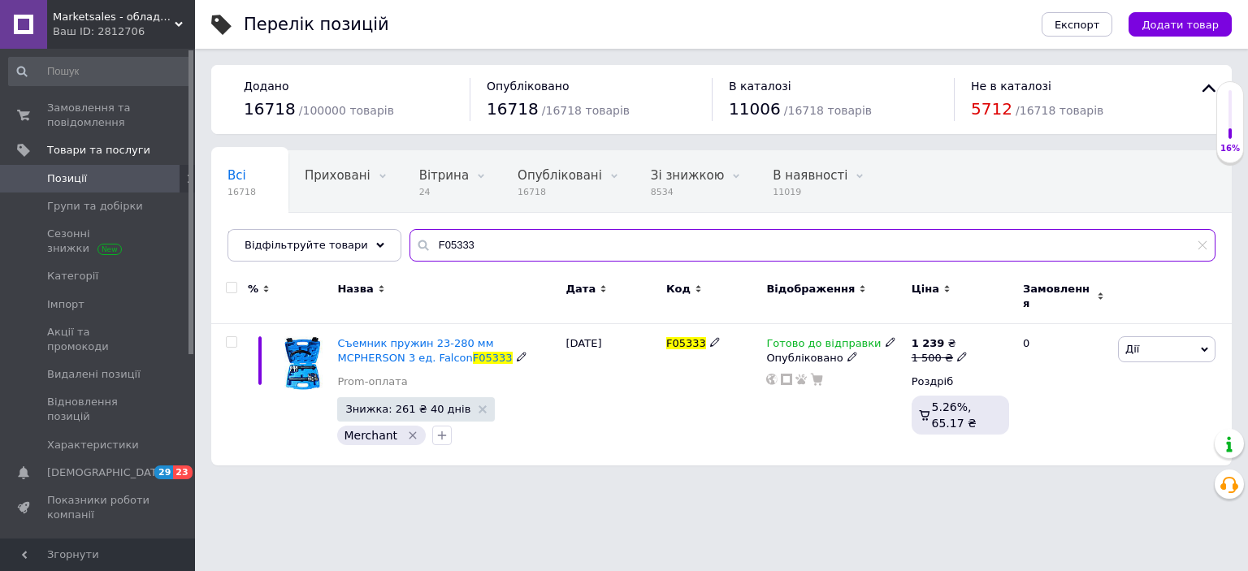
type input "F05333"
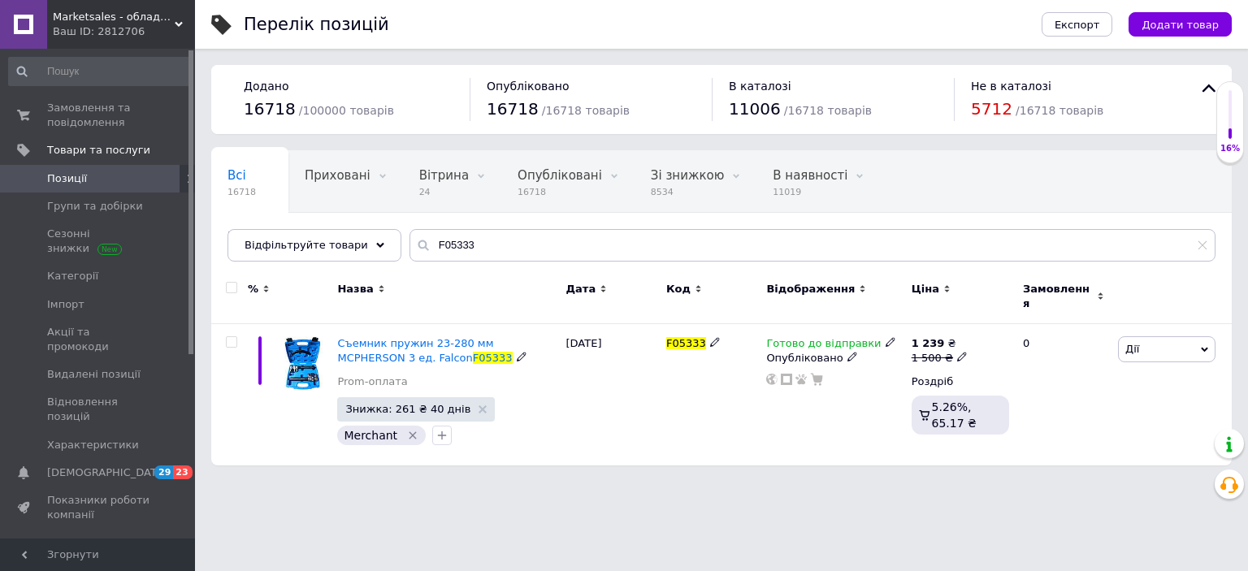
click at [793, 337] on span "Готово до відправки" at bounding box center [823, 345] width 115 height 17
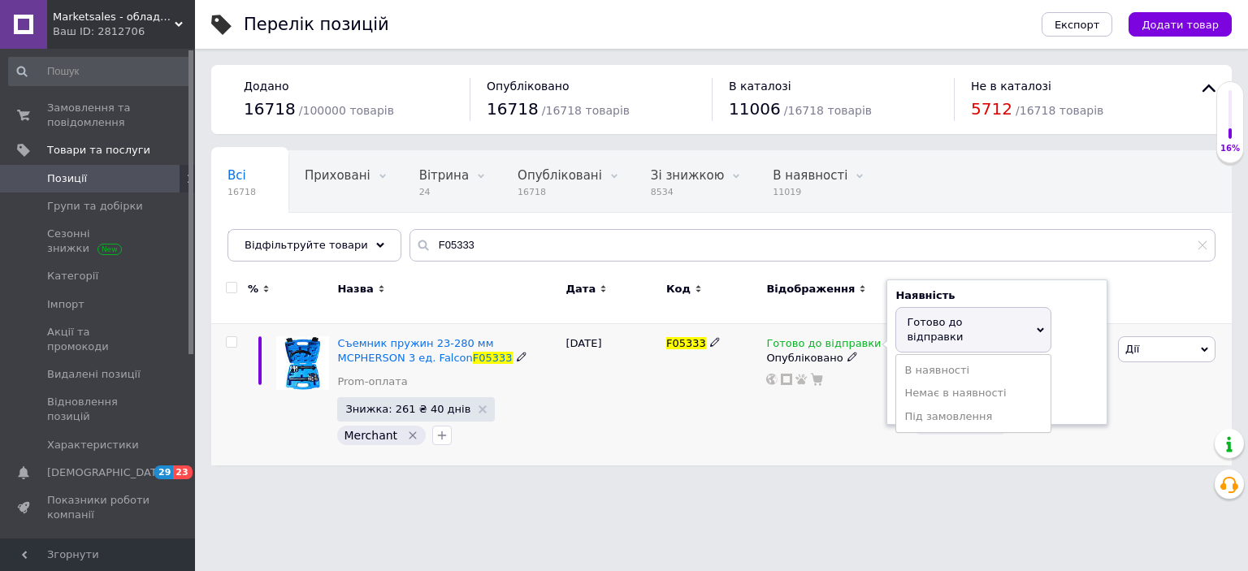
drag, startPoint x: 943, startPoint y: 372, endPoint x: 874, endPoint y: 401, distance: 74.7
click at [944, 382] on li "Немає в наявності" at bounding box center [973, 393] width 154 height 23
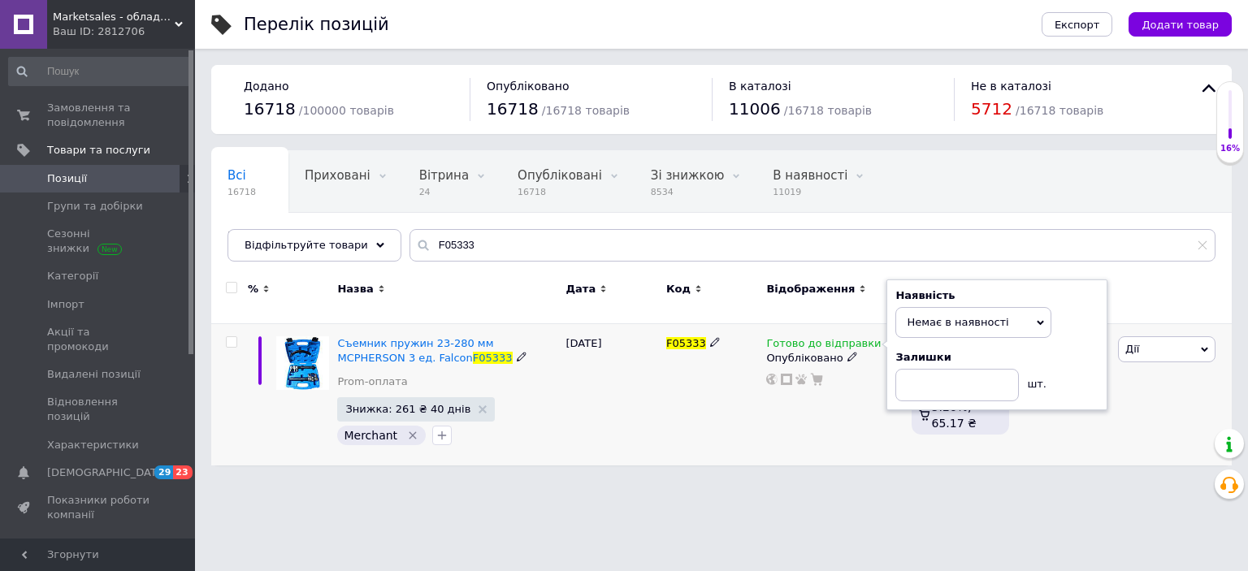
click at [781, 428] on div "Готово до відправки Наявність Немає в наявності В наявності Під замовлення Гото…" at bounding box center [834, 394] width 145 height 141
